Goal: Check status: Check status

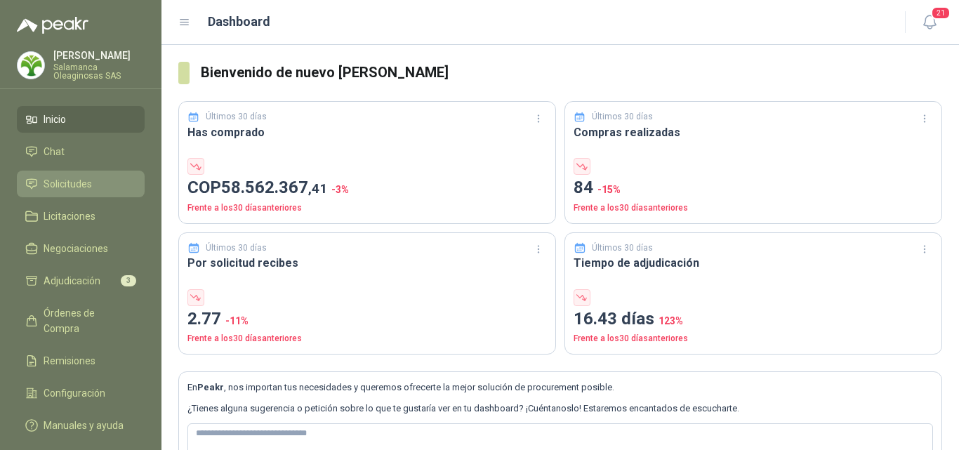
click at [84, 177] on span "Solicitudes" at bounding box center [68, 183] width 48 height 15
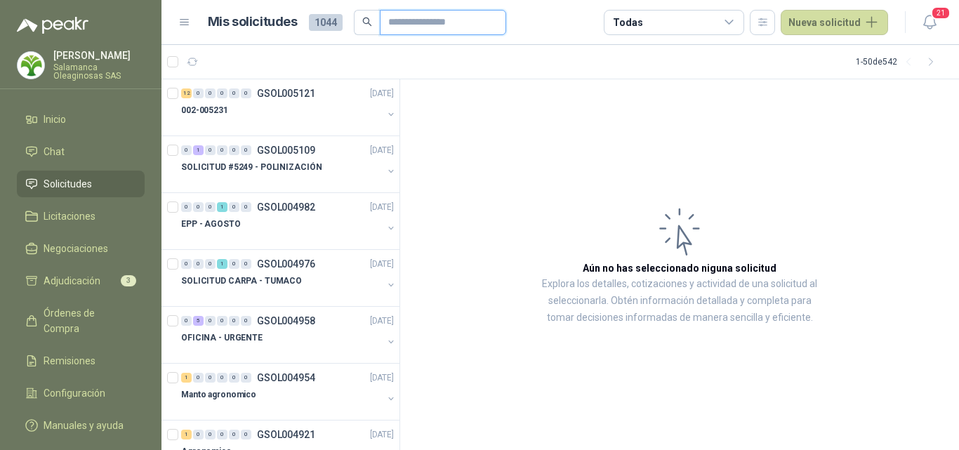
click at [397, 23] on input "text" at bounding box center [437, 23] width 98 height 24
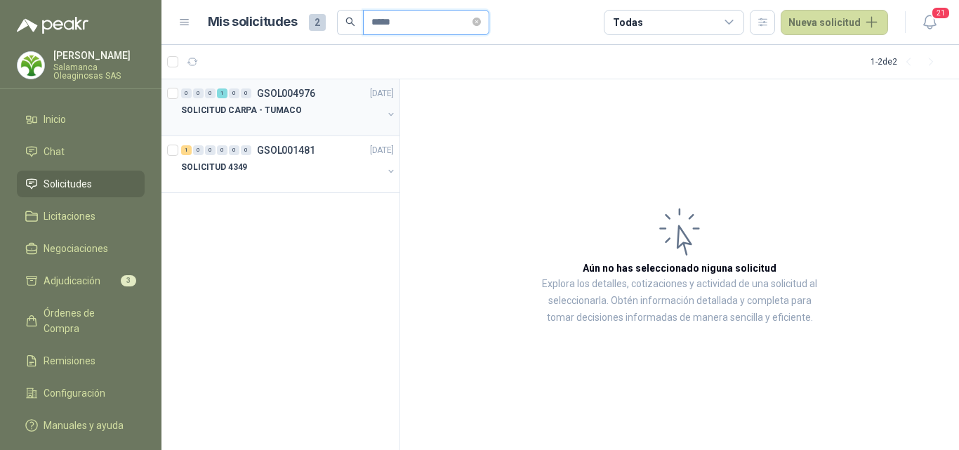
type input "*****"
click at [265, 114] on p "SOLICITUD CARPA - TUMACO" at bounding box center [241, 110] width 121 height 13
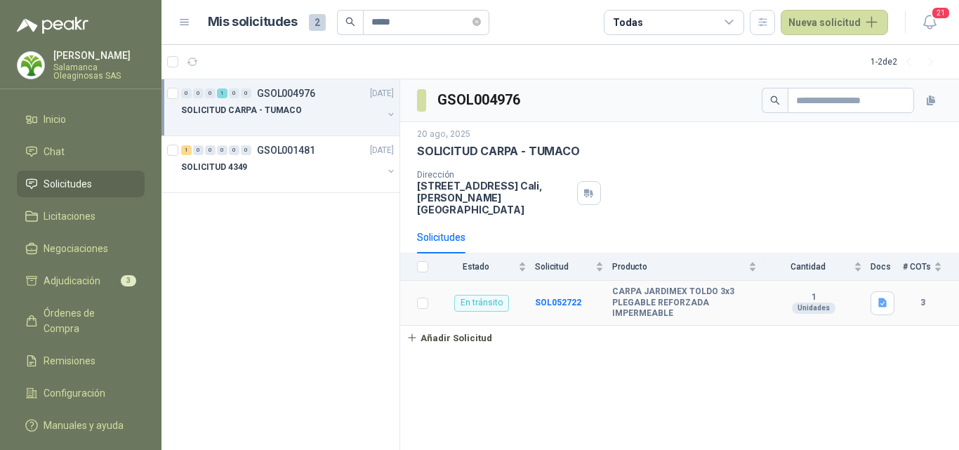
click at [580, 291] on td "SOL052722" at bounding box center [573, 303] width 77 height 45
click at [563, 298] on b "SOL052722" at bounding box center [558, 303] width 46 height 10
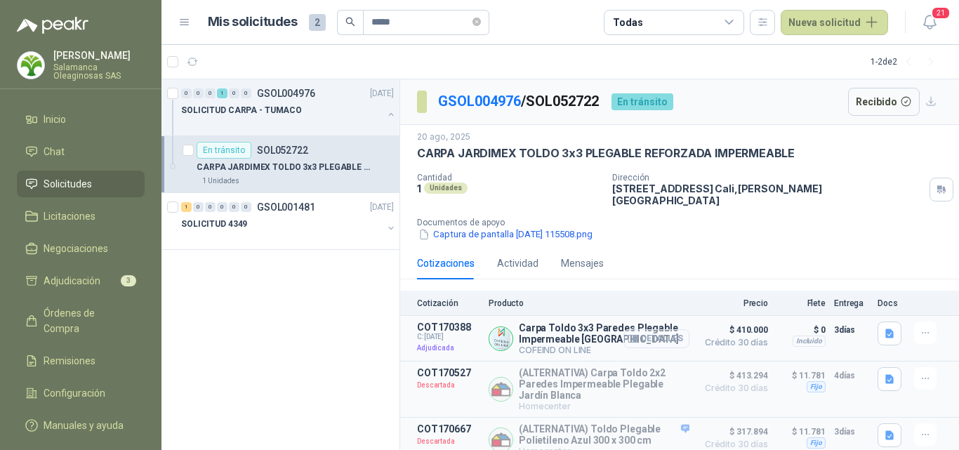
click at [660, 330] on button "Detalles" at bounding box center [656, 338] width 66 height 19
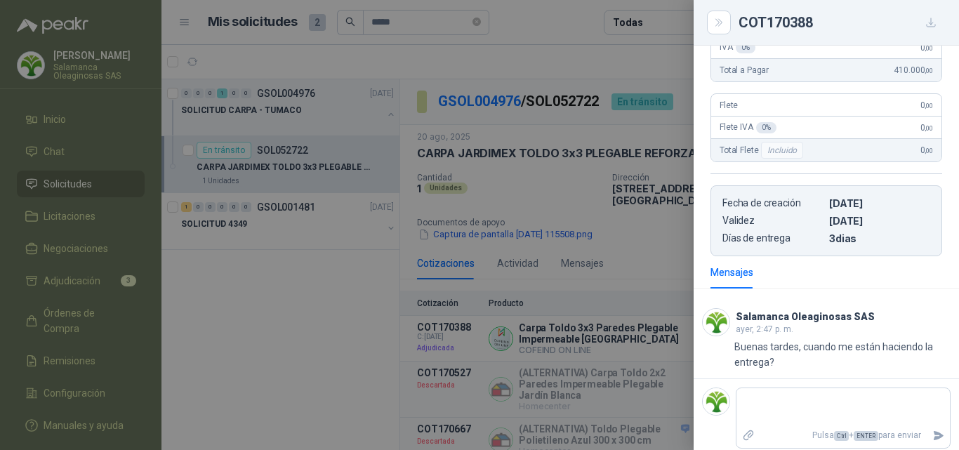
scroll to position [275, 0]
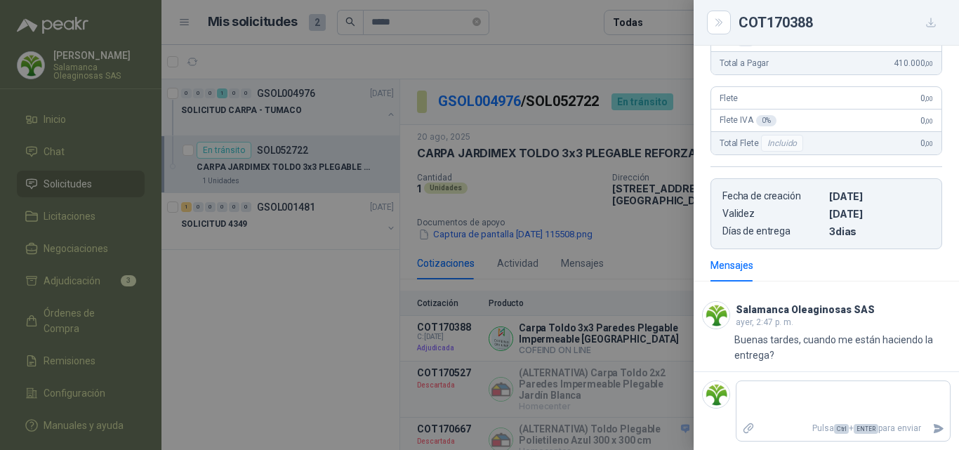
click at [656, 326] on div at bounding box center [479, 225] width 959 height 450
